Goal: Information Seeking & Learning: Compare options

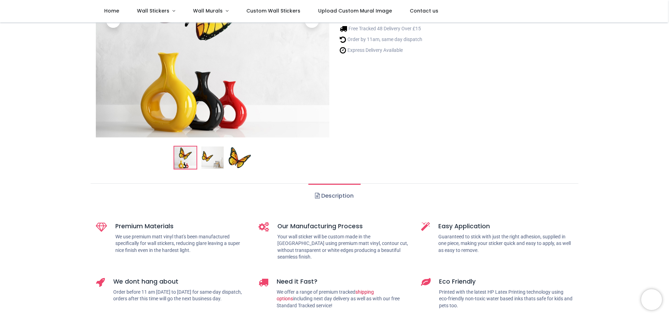
scroll to position [70, 0]
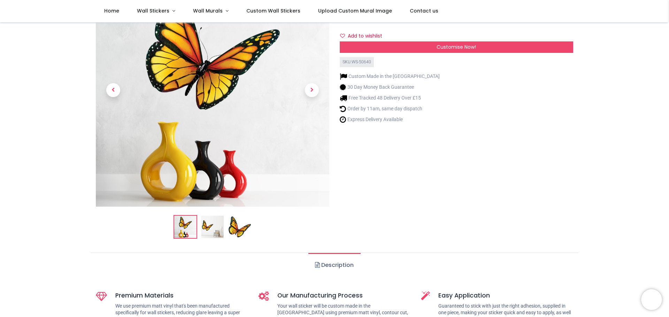
click at [235, 231] on img at bounding box center [239, 227] width 22 height 22
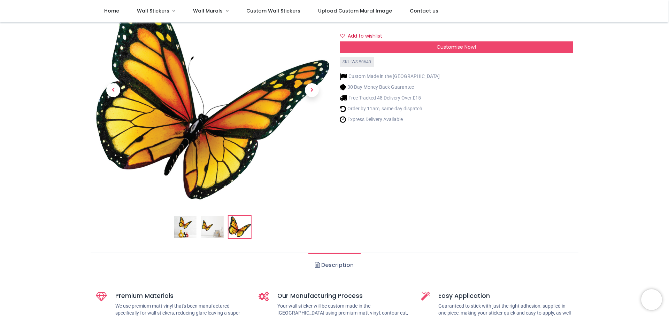
click at [215, 231] on img at bounding box center [212, 227] width 22 height 22
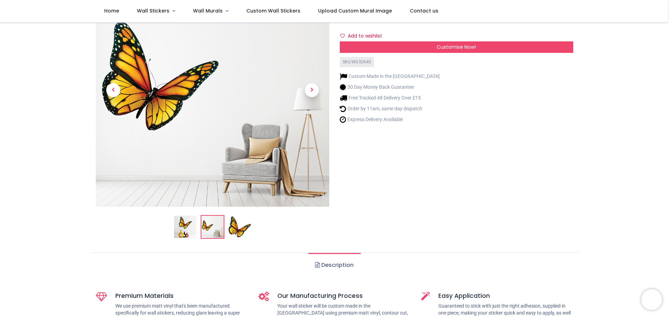
click at [201, 234] on li at bounding box center [213, 227] width 24 height 24
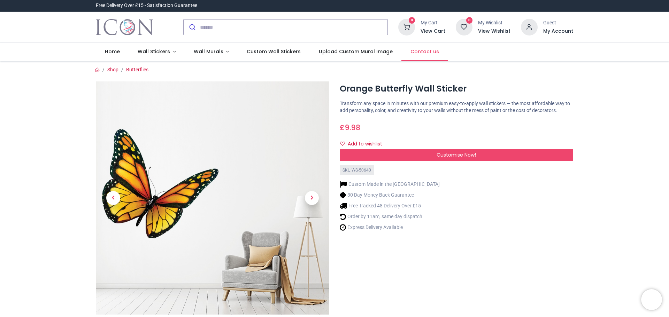
scroll to position [0, 0]
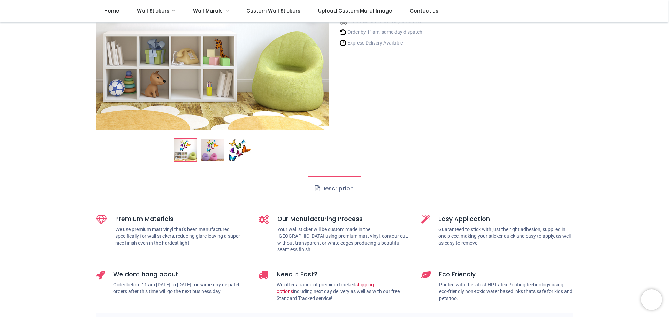
scroll to position [174, 0]
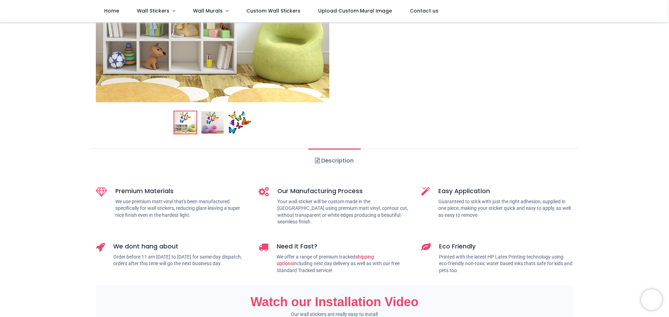
click at [207, 125] on img at bounding box center [212, 122] width 22 height 22
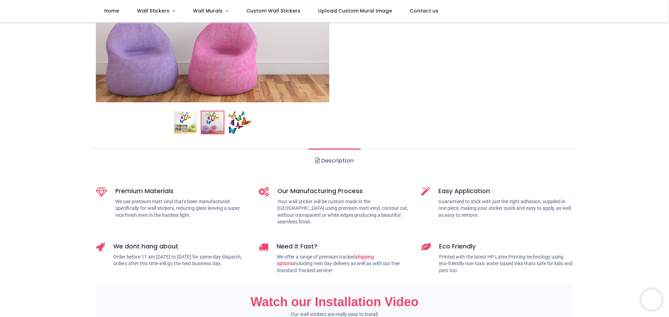
click at [229, 126] on img at bounding box center [239, 122] width 22 height 22
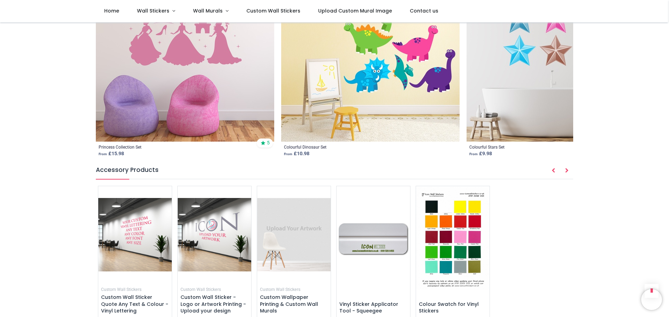
scroll to position [1045, 0]
